Goal: Task Accomplishment & Management: Manage account settings

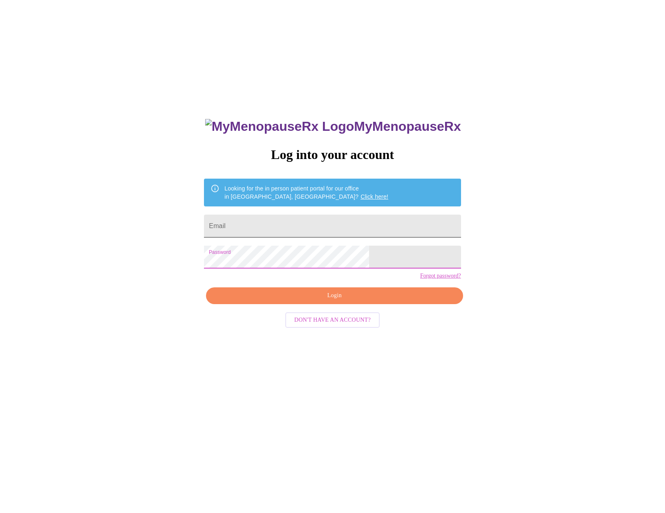
click at [298, 223] on input "Email" at bounding box center [332, 225] width 257 height 23
type input "lisajonesafmom@gmail.com"
click at [323, 301] on span "Login" at bounding box center [334, 295] width 238 height 10
